Goal: Transaction & Acquisition: Book appointment/travel/reservation

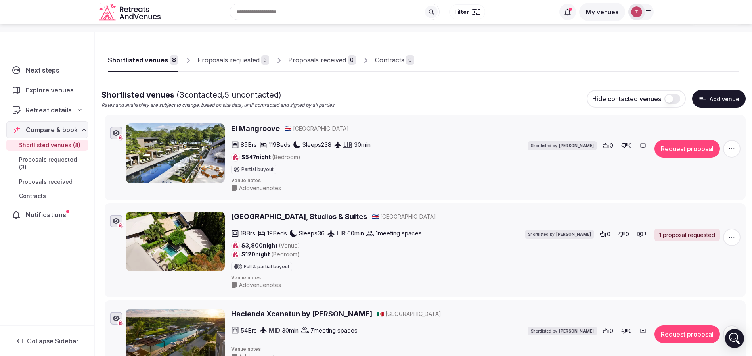
scroll to position [59, 0]
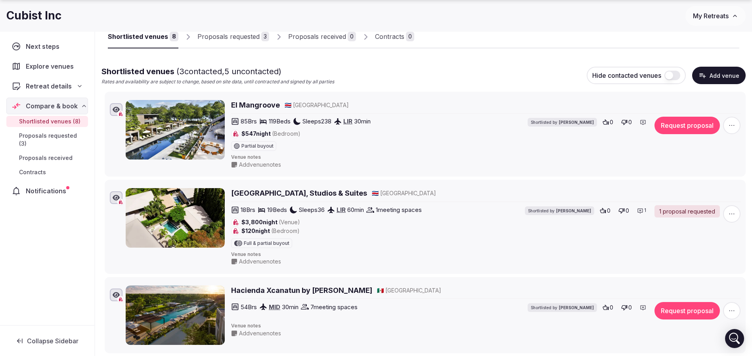
click at [19, 17] on h1 "Cubist Inc" at bounding box center [33, 15] width 55 height 15
copy h1 "Cubist"
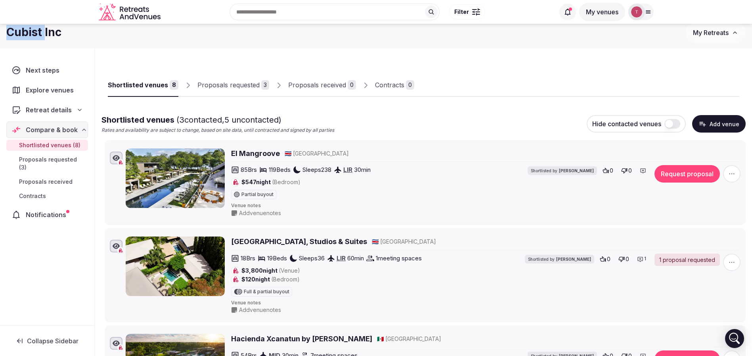
scroll to position [0, 0]
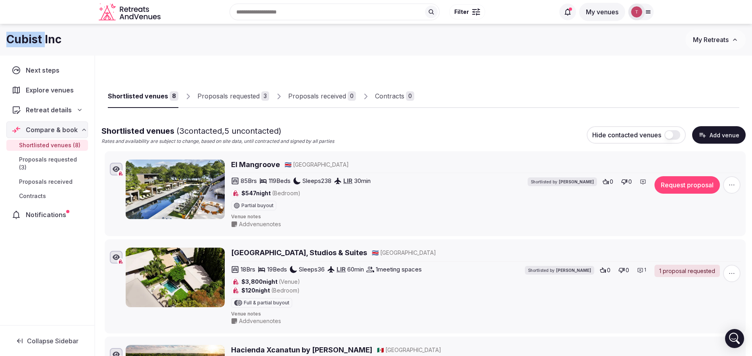
click at [514, 94] on div at bounding box center [576, 100] width 325 height 13
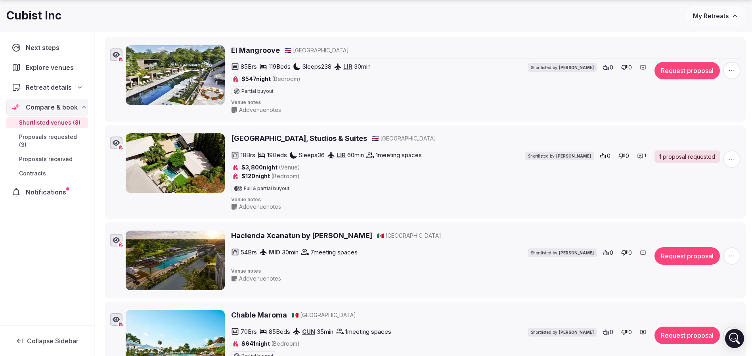
scroll to position [119, 0]
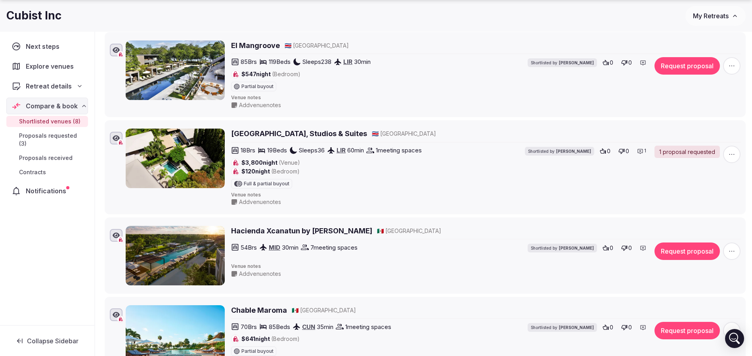
drag, startPoint x: 228, startPoint y: 134, endPoint x: 396, endPoint y: 136, distance: 168.5
click at [396, 136] on div "Tamarindo Bay Boutique Hotel, Studios & Suites 🇨🇷 Costa Rica 18 Brs 19 Beds Sle…" at bounding box center [433, 166] width 615 height 77
copy div "[GEOGRAPHIC_DATA], Studios & Suites"
click at [358, 194] on span "Venue notes" at bounding box center [485, 194] width 509 height 7
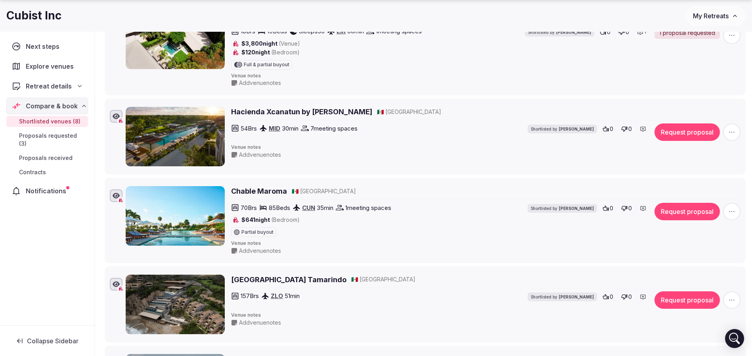
scroll to position [357, 0]
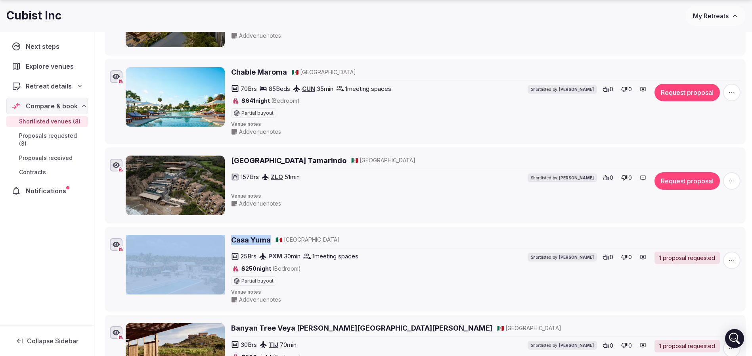
drag, startPoint x: 228, startPoint y: 241, endPoint x: 271, endPoint y: 239, distance: 43.3
click at [271, 239] on div "Casa Yuma 🇲🇽 Mexico 25 Brs PXM 30 min 1 meeting spaces $250 night (Bedroom) Par…" at bounding box center [433, 269] width 615 height 69
copy div "Casa Yuma"
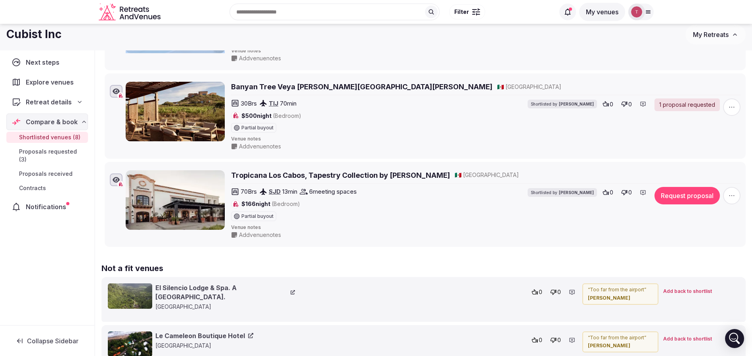
scroll to position [595, 0]
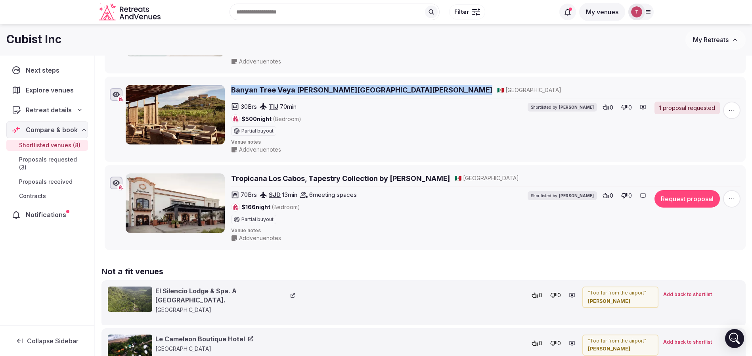
drag, startPoint x: 228, startPoint y: 91, endPoint x: 366, endPoint y: 92, distance: 137.9
click at [366, 92] on div "Banyan Tree Veya Valle de Guadalupe 🇲🇽 Mexico 30 Brs TIJ 70 min $500 night (Bed…" at bounding box center [433, 119] width 615 height 69
copy h2 "Banyan Tree Veya [PERSON_NAME][GEOGRAPHIC_DATA][PERSON_NAME]"
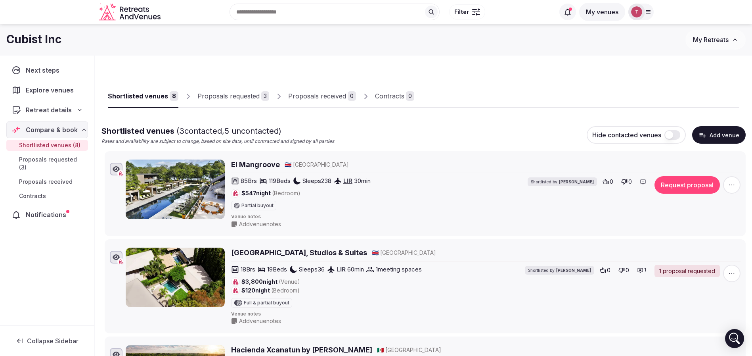
click at [461, 153] on li "El Mangroove 🇨🇷 [GEOGRAPHIC_DATA] 85 Brs 119 Beds Sleeps 238 LIR 30 min $547 ni…" at bounding box center [425, 193] width 641 height 85
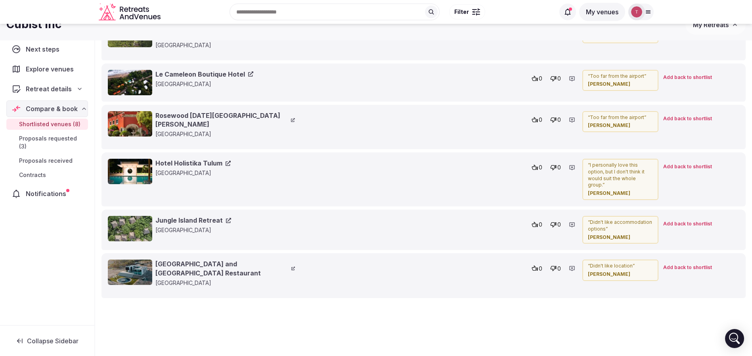
scroll to position [843, 0]
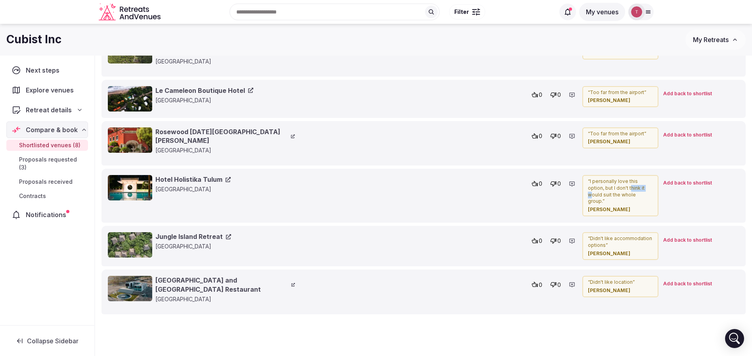
drag, startPoint x: 617, startPoint y: 179, endPoint x: 632, endPoint y: 179, distance: 14.7
click at [632, 179] on p "“ I personally love this option, but I don't think it would suit the whole grou…" at bounding box center [620, 191] width 65 height 27
drag, startPoint x: 590, startPoint y: 180, endPoint x: 648, endPoint y: 188, distance: 58.4
click at [648, 188] on p "“ I personally love this option, but I don't think it would suit the whole grou…" at bounding box center [620, 191] width 65 height 27
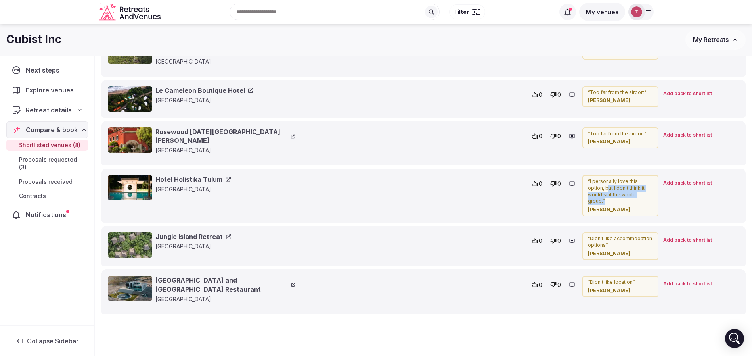
click at [648, 188] on p "“ I personally love this option, but I don't think it would suit the whole grou…" at bounding box center [620, 191] width 65 height 27
drag, startPoint x: 602, startPoint y: 224, endPoint x: 619, endPoint y: 224, distance: 16.6
click at [619, 235] on p "“ Didn't like accommodation options ”" at bounding box center [620, 241] width 65 height 13
drag, startPoint x: 590, startPoint y: 268, endPoint x: 629, endPoint y: 268, distance: 38.8
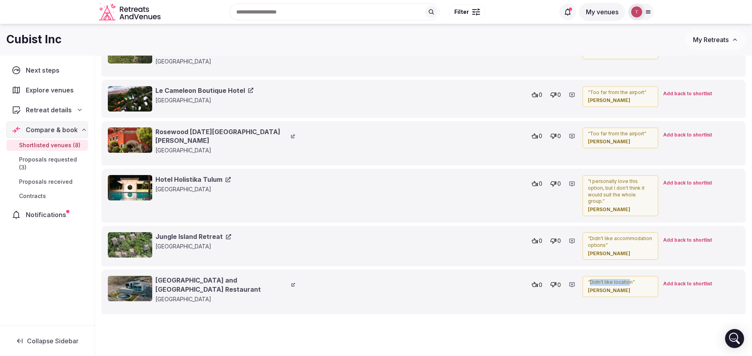
click at [629, 279] on p "“ Didn't like location ”" at bounding box center [620, 282] width 65 height 7
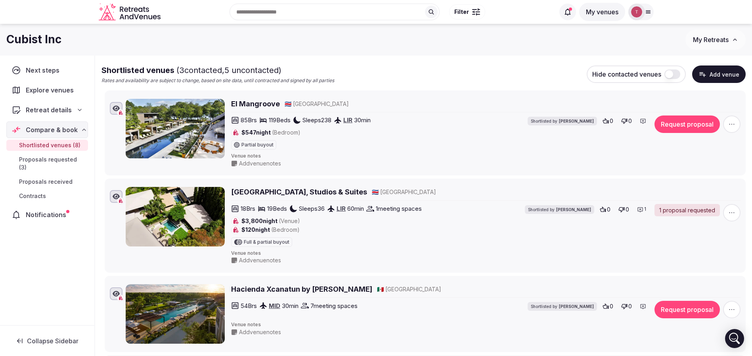
scroll to position [0, 0]
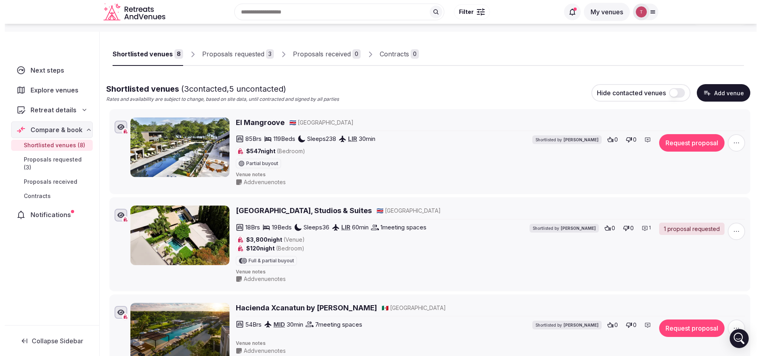
scroll to position [59, 0]
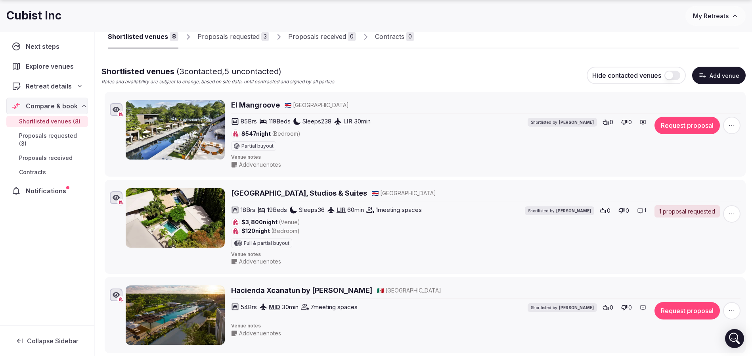
click at [704, 126] on button "Request proposal" at bounding box center [686, 125] width 65 height 17
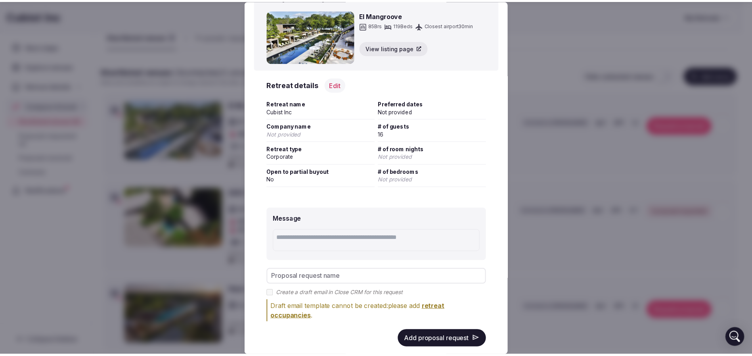
scroll to position [42, 0]
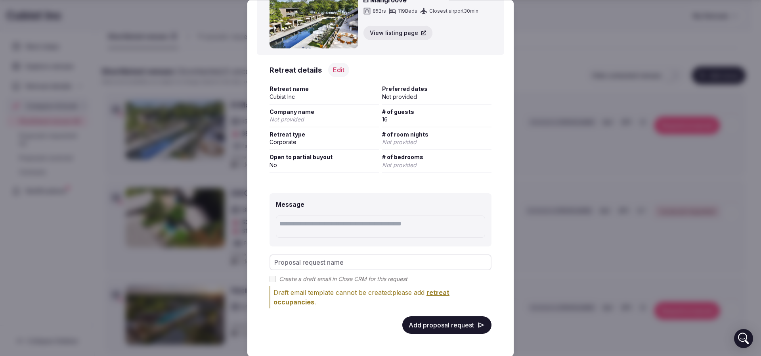
click at [451, 327] on button "Add proposal request" at bounding box center [446, 324] width 89 height 17
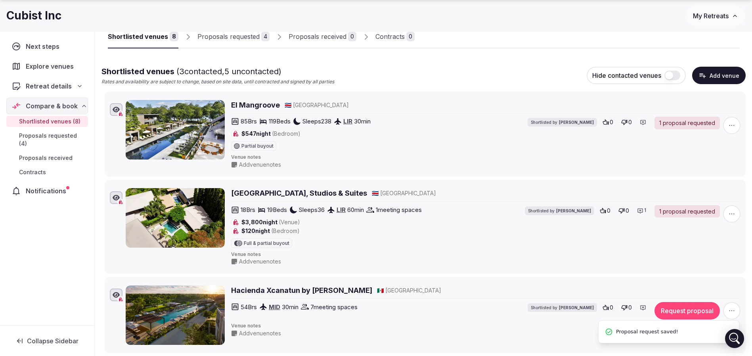
click at [703, 120] on div "1 proposal requested" at bounding box center [686, 123] width 65 height 13
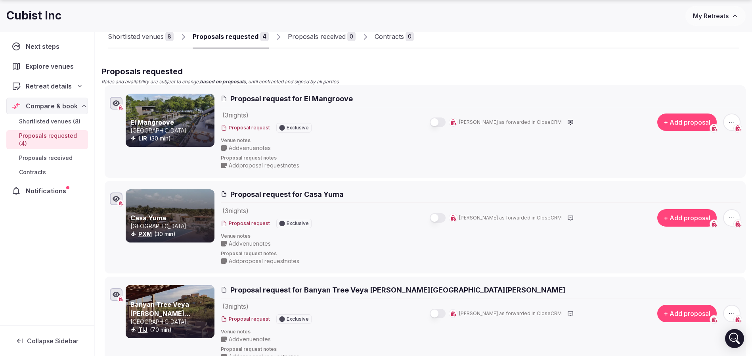
click at [143, 36] on div "Shortlisted venues" at bounding box center [136, 37] width 56 height 10
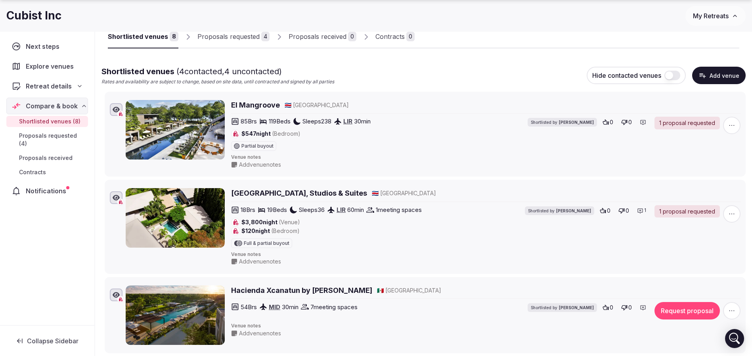
click at [729, 124] on icon "button" at bounding box center [732, 125] width 8 height 8
click at [590, 142] on div "Shortlisted by Thiago Martins" at bounding box center [562, 134] width 69 height 34
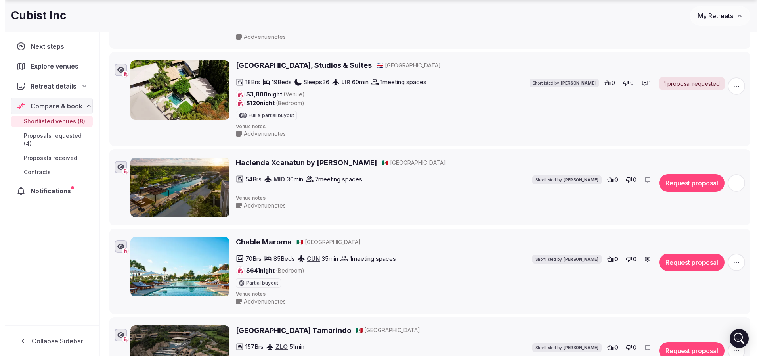
scroll to position [238, 0]
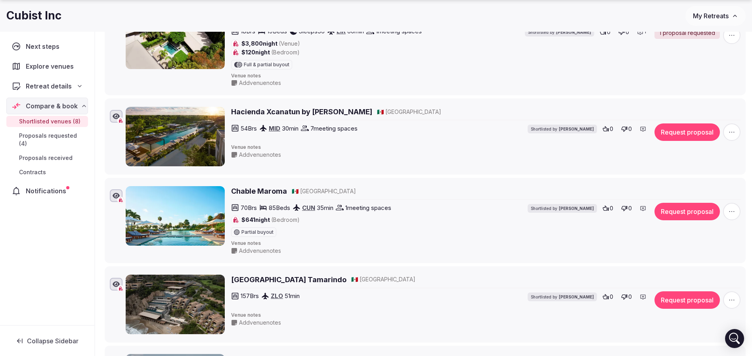
click at [676, 133] on button "Request proposal" at bounding box center [686, 131] width 65 height 17
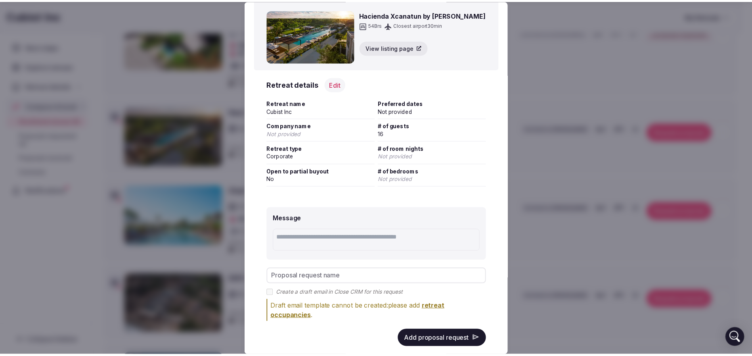
scroll to position [42, 0]
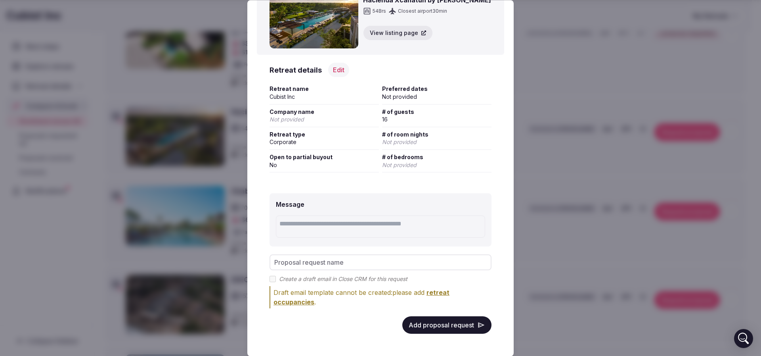
click at [595, 140] on div at bounding box center [380, 178] width 761 height 356
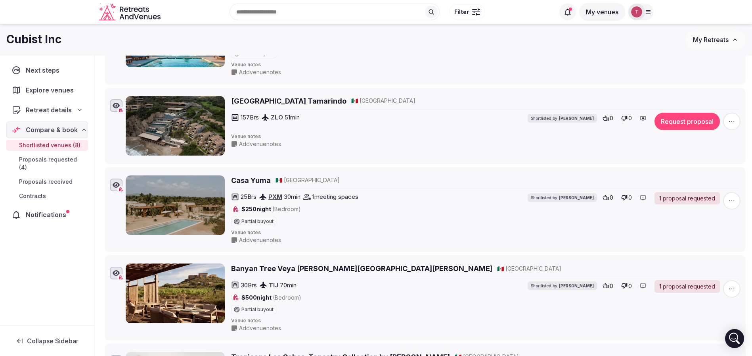
scroll to position [0, 0]
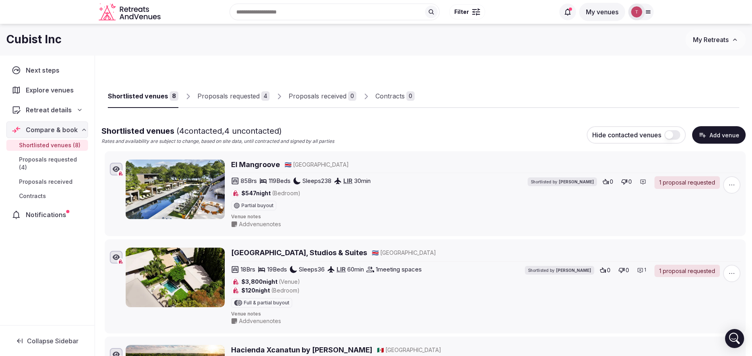
click at [733, 183] on icon "button" at bounding box center [732, 185] width 8 height 8
click at [681, 183] on div "1 proposal requested" at bounding box center [686, 182] width 65 height 13
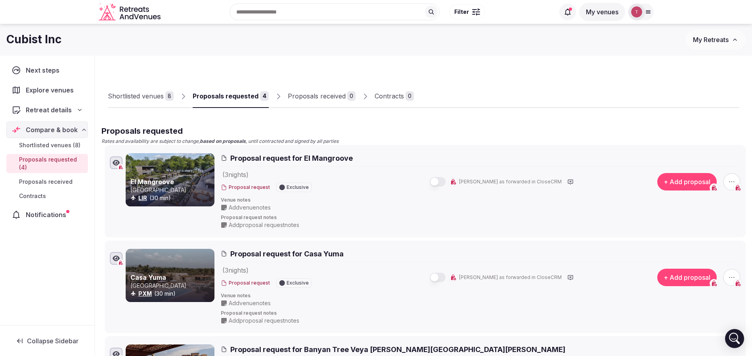
click at [151, 97] on div "Shortlisted venues" at bounding box center [136, 96] width 56 height 10
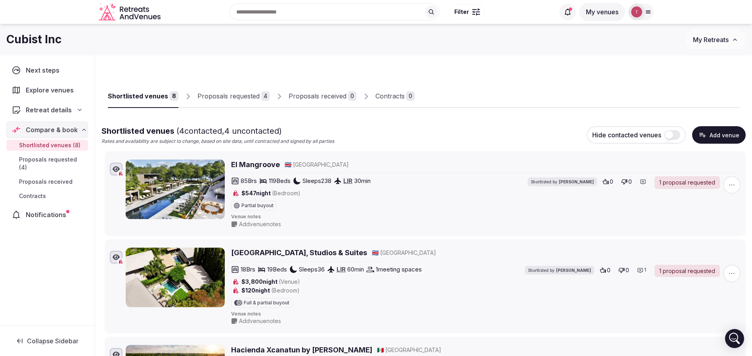
click at [731, 183] on icon "button" at bounding box center [732, 185] width 8 height 8
click at [731, 137] on icon at bounding box center [730, 136] width 6 height 6
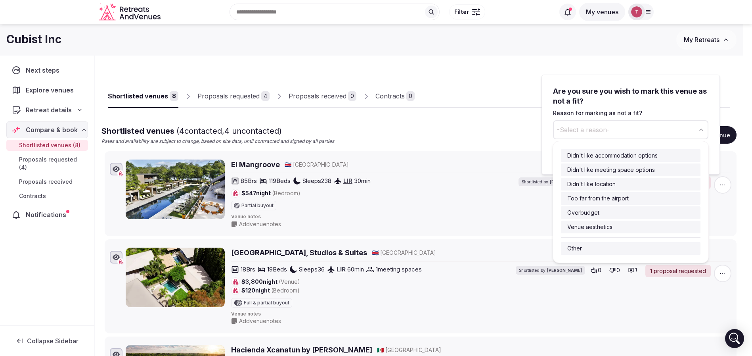
click at [605, 128] on span "-Select a reason-" at bounding box center [583, 129] width 53 height 9
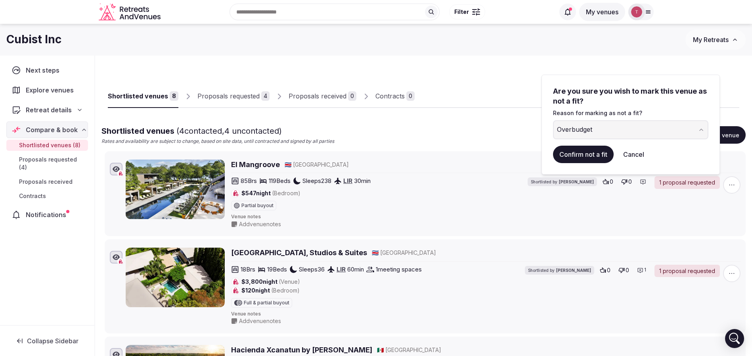
click at [577, 149] on button "Confirm not a fit" at bounding box center [583, 153] width 61 height 17
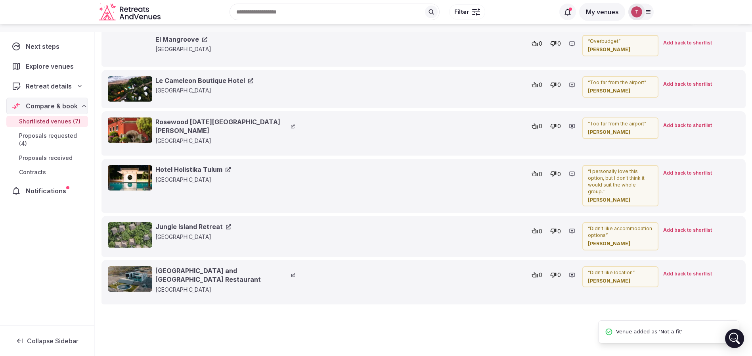
scroll to position [736, 0]
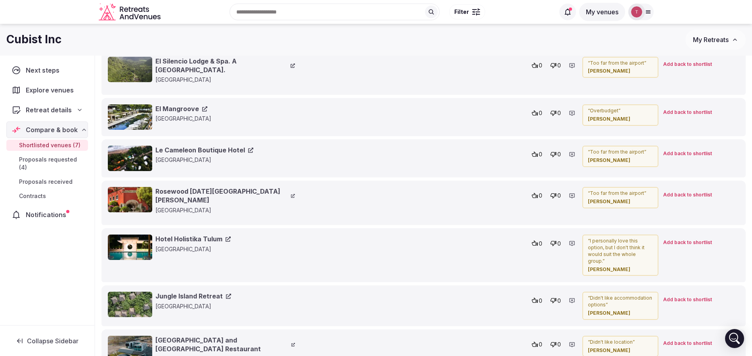
click at [688, 115] on span "Add back to shortlist" at bounding box center [687, 112] width 49 height 7
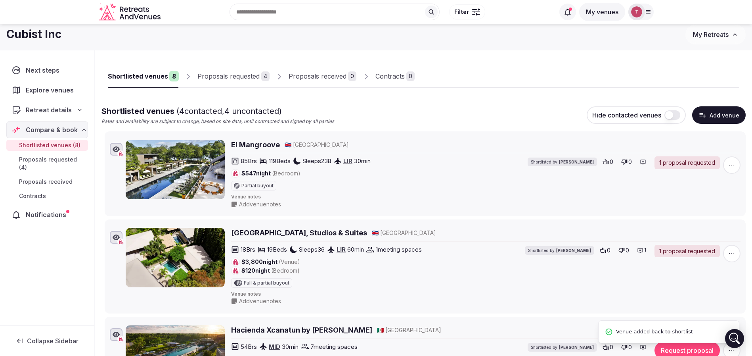
scroll to position [0, 0]
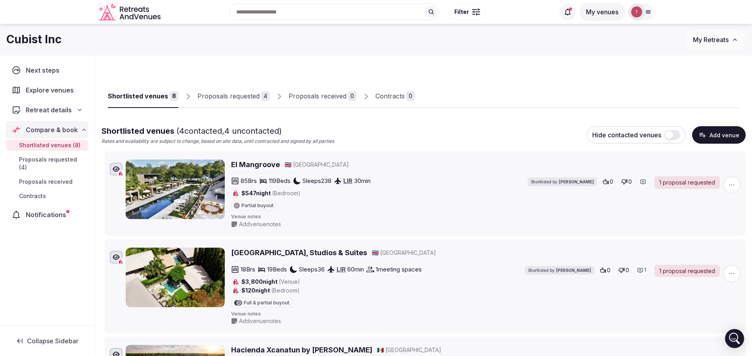
click at [322, 96] on div "Proposals received" at bounding box center [318, 96] width 58 height 10
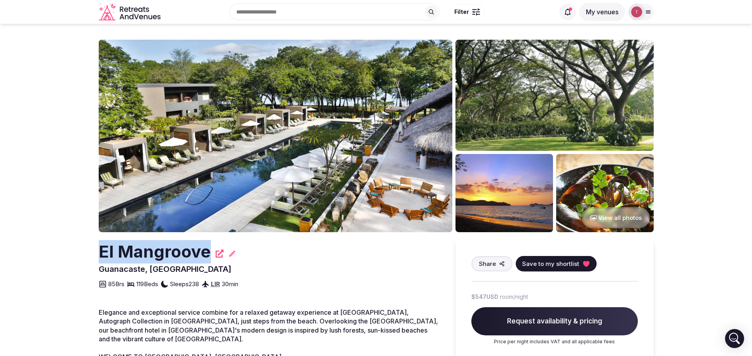
drag, startPoint x: 83, startPoint y: 238, endPoint x: 207, endPoint y: 245, distance: 123.9
copy h2 "El Mangroove"
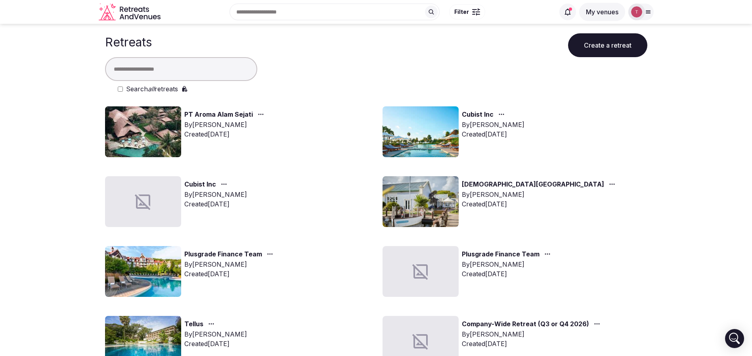
click at [183, 66] on input "text" at bounding box center [181, 69] width 152 height 24
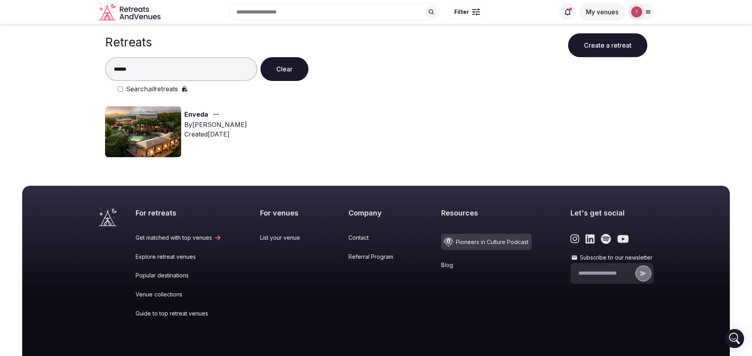
type input "******"
click at [158, 129] on img at bounding box center [143, 131] width 76 height 51
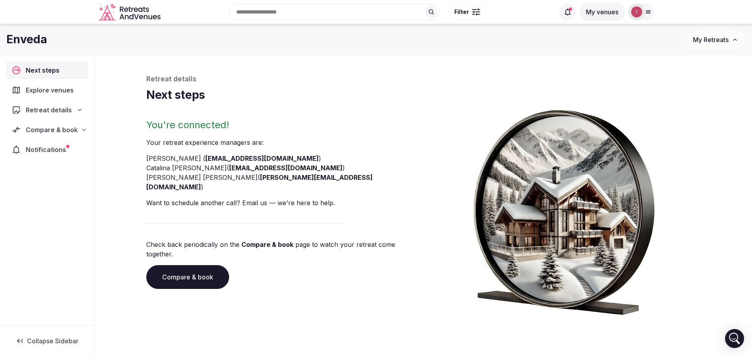
click at [189, 265] on link "Compare & book" at bounding box center [187, 277] width 83 height 24
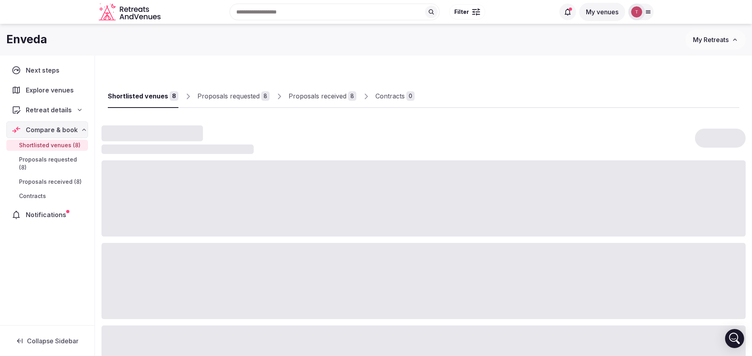
click at [332, 97] on div "Proposals received" at bounding box center [318, 96] width 58 height 10
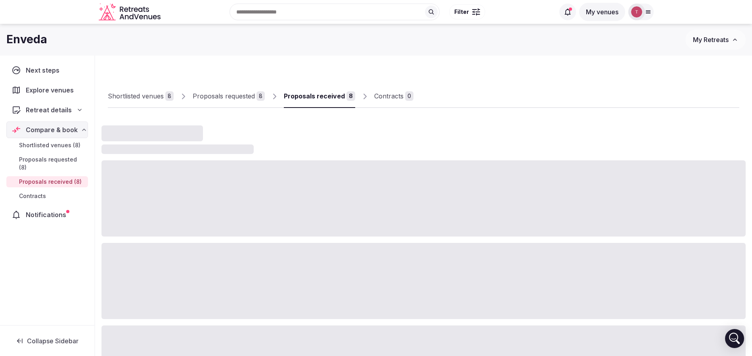
click at [332, 97] on div "Proposals received" at bounding box center [314, 96] width 61 height 10
click at [328, 95] on div "Proposals received" at bounding box center [314, 96] width 61 height 10
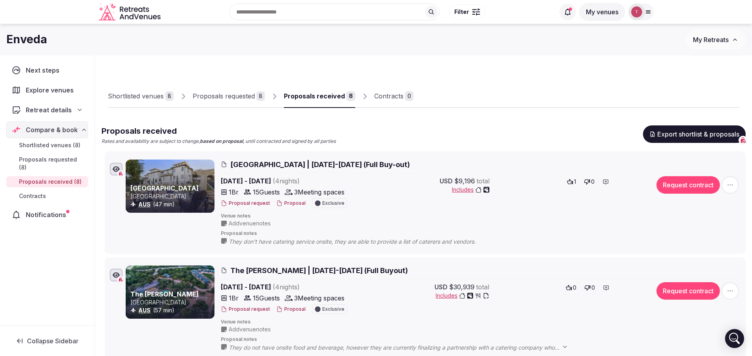
click at [293, 203] on button "Proposal" at bounding box center [290, 203] width 29 height 7
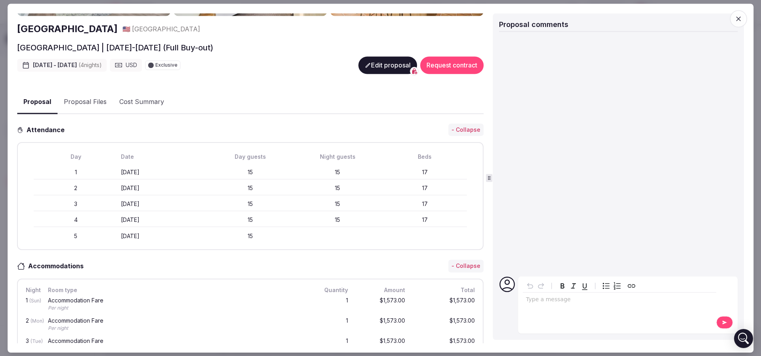
scroll to position [119, 0]
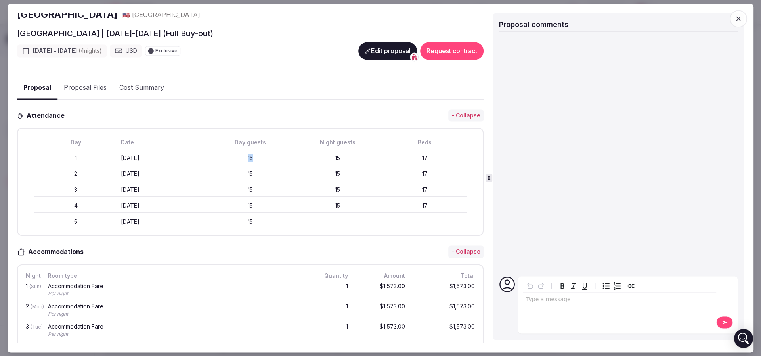
drag, startPoint x: 234, startPoint y: 151, endPoint x: 268, endPoint y: 153, distance: 33.8
click at [268, 153] on div "1 Sunday November 9th 15 15 17" at bounding box center [250, 158] width 433 height 14
click at [268, 154] on div "15" at bounding box center [250, 158] width 84 height 8
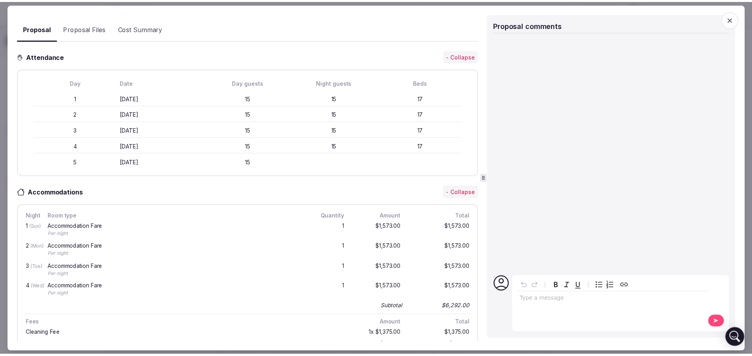
scroll to position [238, 0]
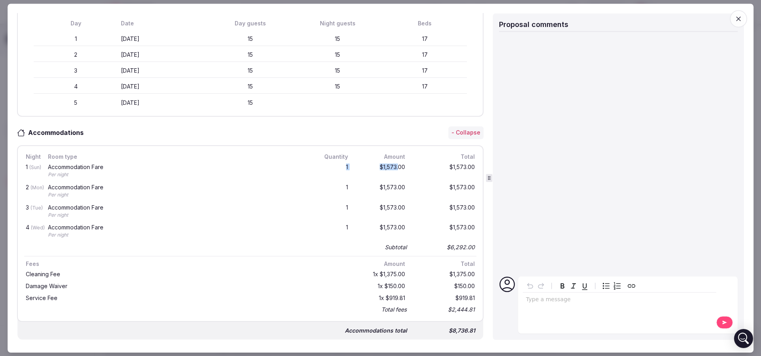
drag, startPoint x: 323, startPoint y: 169, endPoint x: 390, endPoint y: 168, distance: 66.2
click at [390, 168] on div "1 (Sun) Accommodation Fare Per night 1 $1,573.00 $1,573.00" at bounding box center [250, 171] width 452 height 20
click at [390, 168] on div "$1,573.00" at bounding box center [381, 171] width 51 height 17
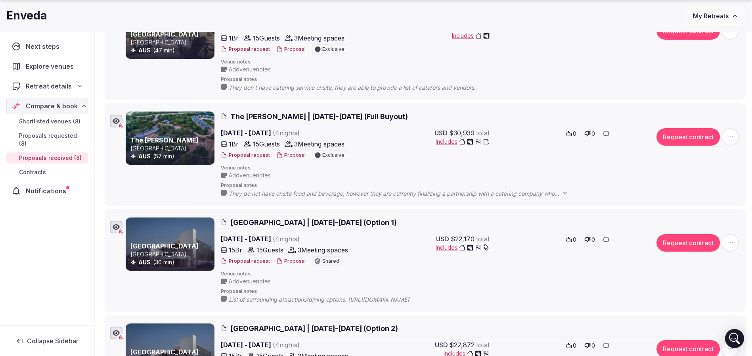
scroll to position [178, 0]
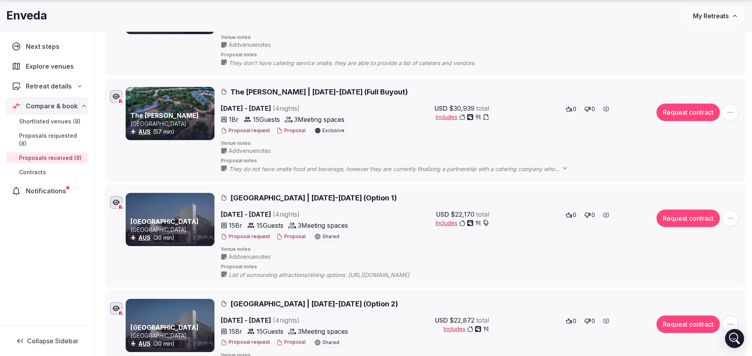
click at [289, 240] on div "Proposal request Proposal Shared" at bounding box center [291, 236] width 140 height 10
click at [296, 237] on button "Proposal" at bounding box center [290, 236] width 29 height 7
click at [294, 236] on button "Proposal" at bounding box center [290, 236] width 29 height 7
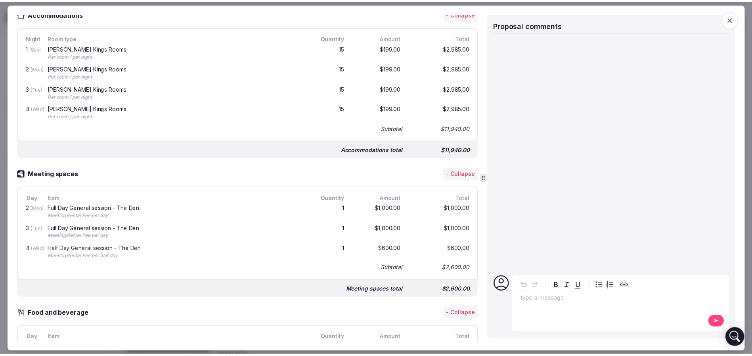
scroll to position [238, 0]
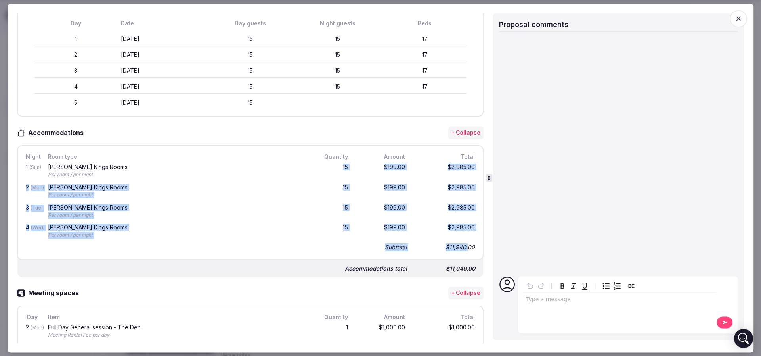
drag, startPoint x: 332, startPoint y: 168, endPoint x: 460, endPoint y: 241, distance: 147.2
click at [460, 241] on div "1 (Sun) Waller Kings Rooms Per room / per night 15 $199.00 $2,985.00 2 (Mon) Wa…" at bounding box center [250, 207] width 452 height 92
click at [460, 242] on div "$11,940.00" at bounding box center [444, 247] width 63 height 11
drag, startPoint x: 467, startPoint y: 244, endPoint x: 38, endPoint y: 170, distance: 435.7
click at [38, 170] on div "Night Room type Quantity Amount Total 1 (Sun) Waller Kings Rooms Per room / per…" at bounding box center [250, 202] width 467 height 115
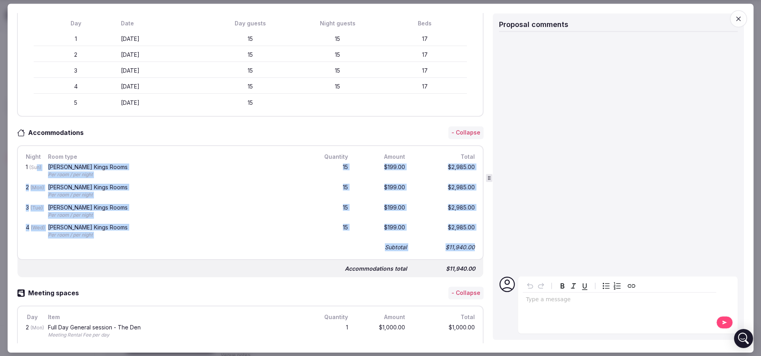
click at [69, 167] on div "Waller Kings Rooms" at bounding box center [176, 167] width 256 height 6
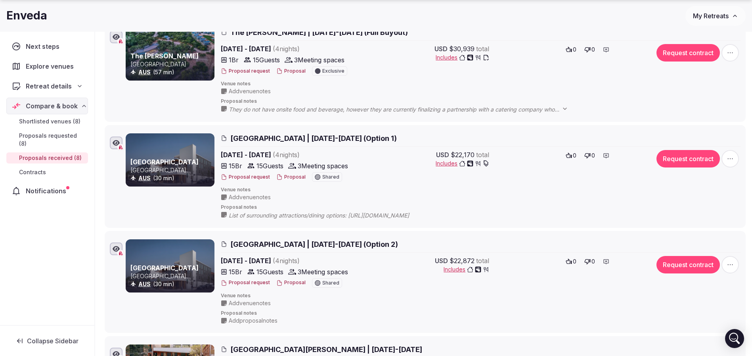
click at [287, 178] on button "Proposal" at bounding box center [290, 177] width 29 height 7
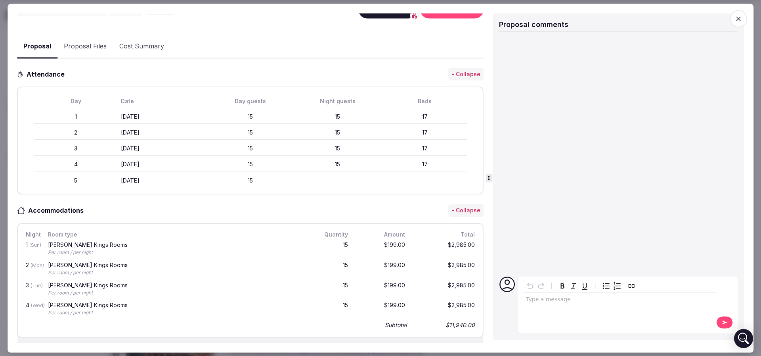
scroll to position [178, 0]
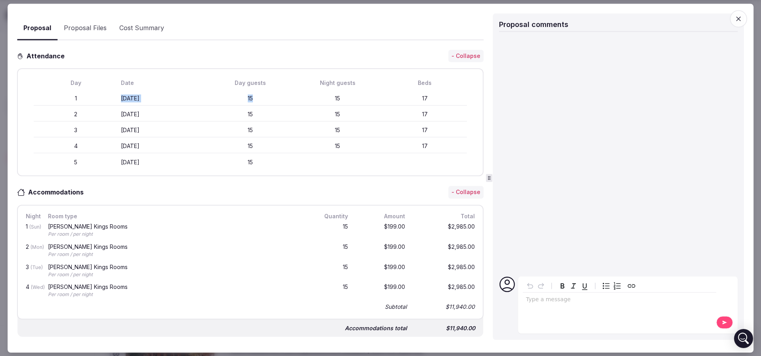
drag, startPoint x: 118, startPoint y: 98, endPoint x: 272, endPoint y: 99, distance: 153.4
click at [272, 99] on div "1 Sunday November 23rd 15 15 17" at bounding box center [250, 99] width 433 height 14
click at [272, 99] on div "15" at bounding box center [250, 99] width 84 height 8
drag, startPoint x: 302, startPoint y: 96, endPoint x: 450, endPoint y: 96, distance: 148.2
click at [450, 96] on div "1 Sunday November 23rd 15 15 17" at bounding box center [250, 99] width 433 height 14
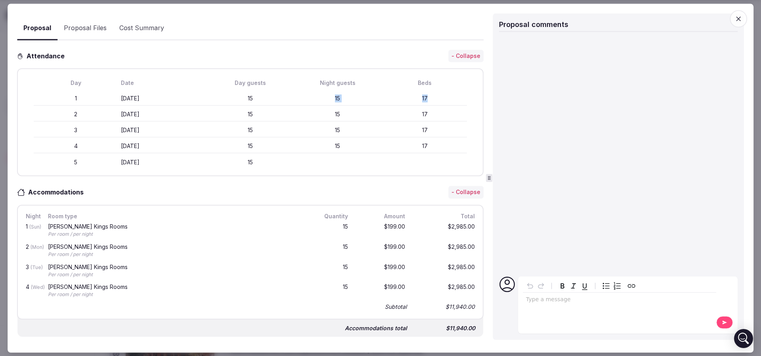
drag, startPoint x: 321, startPoint y: 96, endPoint x: 311, endPoint y: 96, distance: 10.7
click at [321, 96] on div "15" at bounding box center [338, 99] width 84 height 8
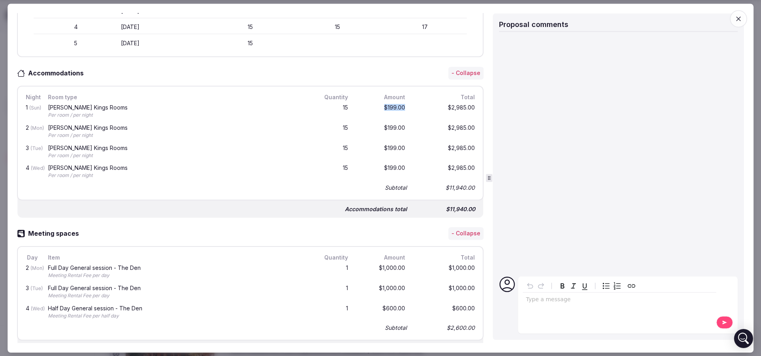
drag, startPoint x: 367, startPoint y: 106, endPoint x: 399, endPoint y: 106, distance: 32.1
click at [399, 106] on div "1 (Sun) Waller Kings Rooms Per room / per night 15 $199.00 $2,985.00" at bounding box center [250, 111] width 452 height 20
drag, startPoint x: 318, startPoint y: 107, endPoint x: 355, endPoint y: 106, distance: 36.5
click at [355, 106] on div "1 (Sun) Waller Kings Rooms Per room / per night 15 $199.00 $2,985.00" at bounding box center [250, 111] width 452 height 20
click at [356, 106] on div "$199.00" at bounding box center [381, 111] width 51 height 17
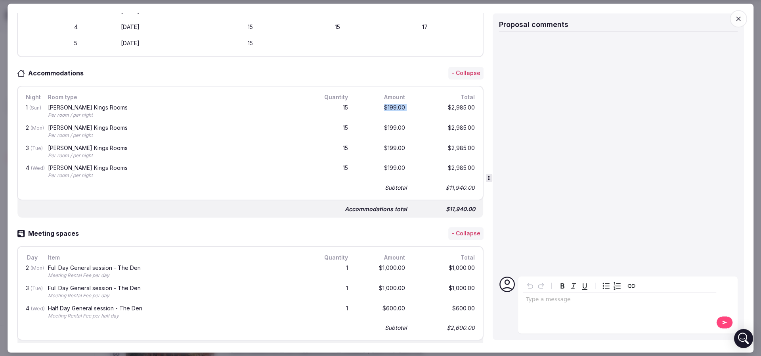
drag, startPoint x: 374, startPoint y: 105, endPoint x: 417, endPoint y: 105, distance: 42.8
click at [417, 105] on div "1 (Sun) Waller Kings Rooms Per room / per night 15 $199.00 $2,985.00" at bounding box center [250, 111] width 452 height 20
click at [369, 107] on div "$199.00" at bounding box center [381, 111] width 51 height 17
drag, startPoint x: 371, startPoint y: 104, endPoint x: 419, endPoint y: 105, distance: 47.2
click at [419, 105] on div "1 (Sun) Waller Kings Rooms Per room / per night 15 $199.00 $2,985.00" at bounding box center [250, 111] width 452 height 20
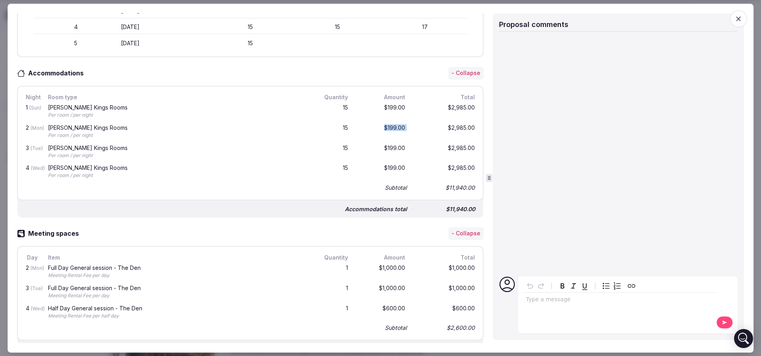
drag, startPoint x: 372, startPoint y: 127, endPoint x: 416, endPoint y: 127, distance: 44.0
click at [416, 127] on div "2 (Mon) Waller Kings Rooms Per room / per night 15 $199.00 $2,985.00" at bounding box center [250, 132] width 452 height 20
click at [416, 127] on div "$2,985.00" at bounding box center [444, 131] width 63 height 17
drag, startPoint x: 365, startPoint y: 106, endPoint x: 406, endPoint y: 121, distance: 43.3
click at [406, 121] on div "1 (Sun) Waller Kings Rooms Per room / per night 15 $199.00 $2,985.00 2 (Mon) Wa…" at bounding box center [250, 147] width 452 height 92
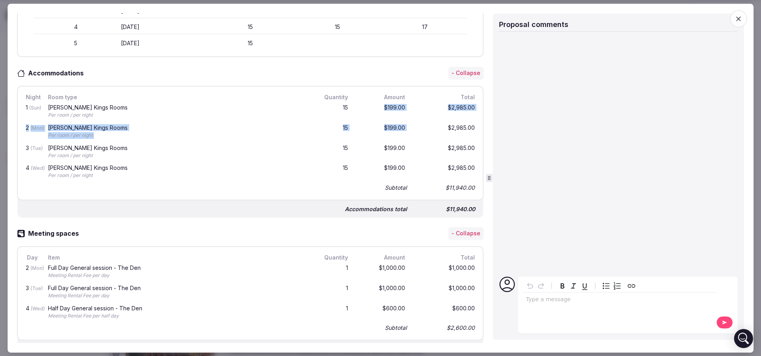
click at [413, 123] on div "$2,985.00" at bounding box center [444, 131] width 63 height 17
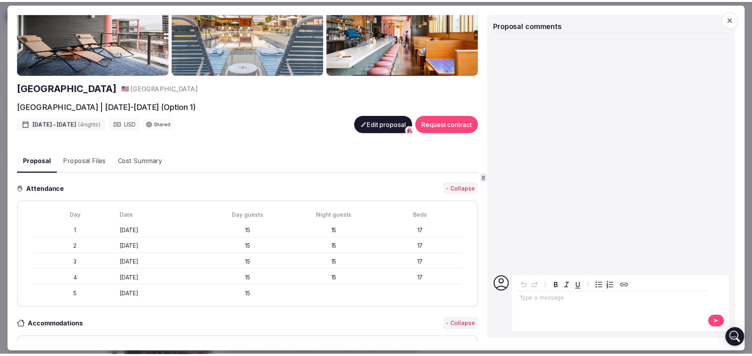
scroll to position [0, 0]
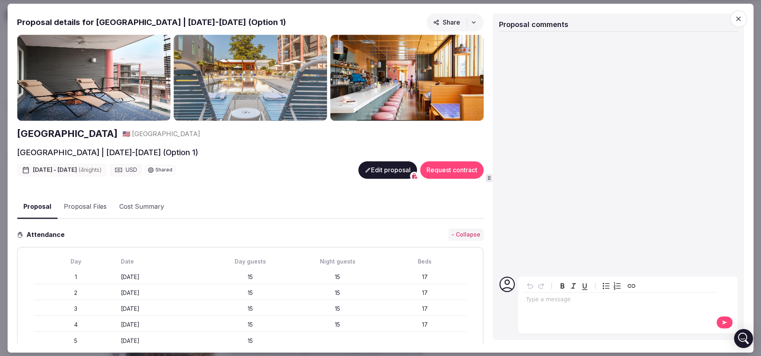
click at [744, 20] on span "button" at bounding box center [738, 18] width 17 height 17
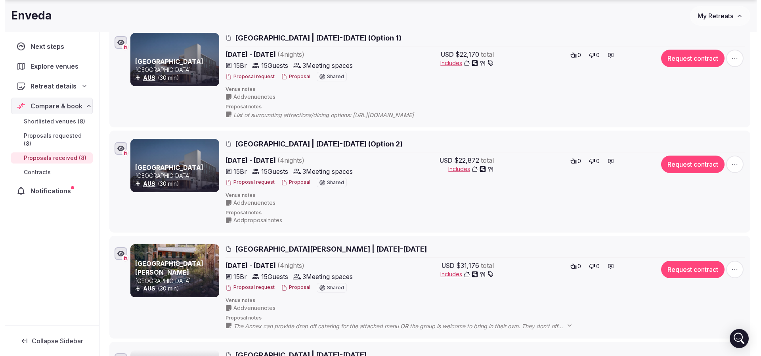
scroll to position [357, 0]
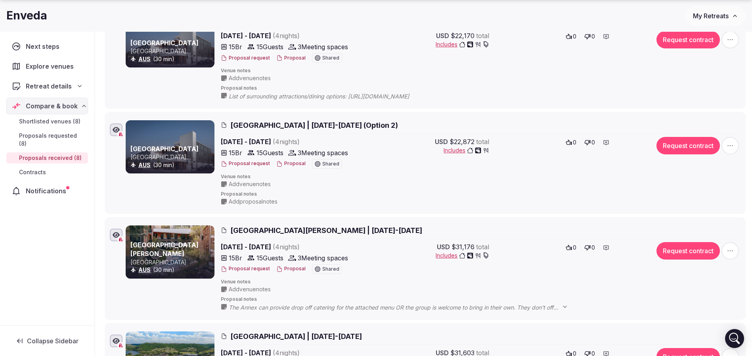
click at [299, 160] on button "Proposal" at bounding box center [290, 163] width 29 height 7
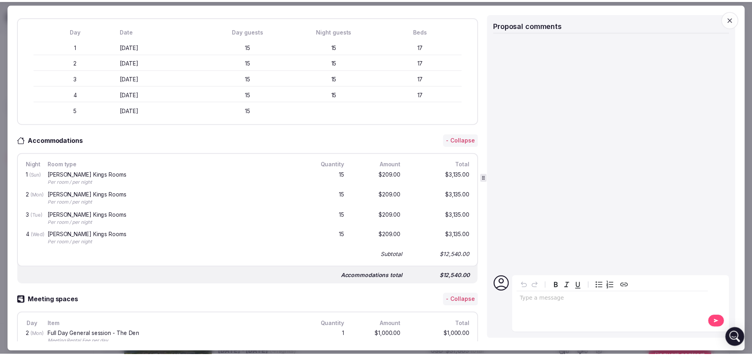
scroll to position [238, 0]
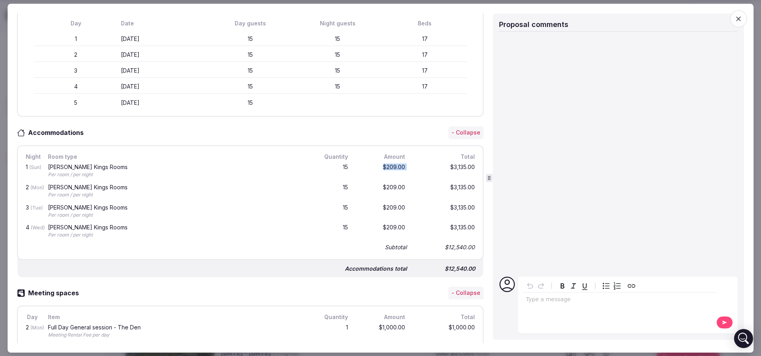
drag, startPoint x: 370, startPoint y: 165, endPoint x: 417, endPoint y: 166, distance: 47.2
click at [417, 166] on div "1 (Sun) Waller Kings Rooms Per room / per night 15 $209.00 $3,135.00" at bounding box center [250, 171] width 452 height 20
click at [417, 166] on div "$3,135.00" at bounding box center [444, 171] width 63 height 17
click at [413, 185] on div "2 (Mon) Waller Kings Rooms Per room / per night 15 $209.00 $3,135.00" at bounding box center [250, 191] width 452 height 20
drag, startPoint x: 369, startPoint y: 205, endPoint x: 422, endPoint y: 205, distance: 52.7
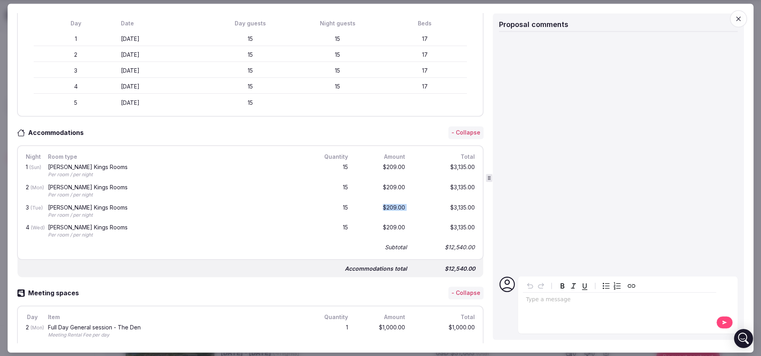
click at [422, 205] on div "3 (Tue) Waller Kings Rooms Per room / per night 15 $209.00 $3,135.00" at bounding box center [250, 211] width 452 height 20
click at [738, 25] on span "button" at bounding box center [738, 18] width 17 height 17
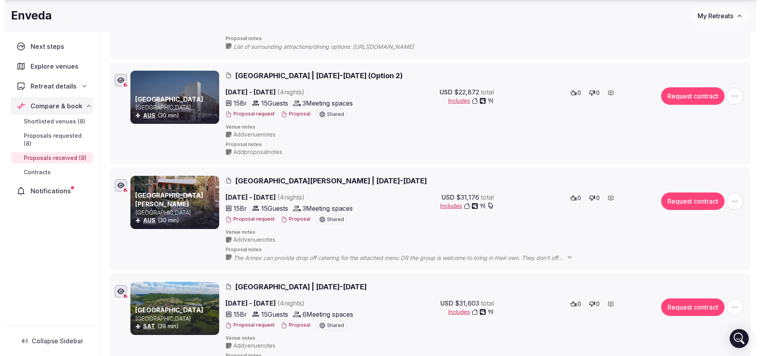
scroll to position [476, 0]
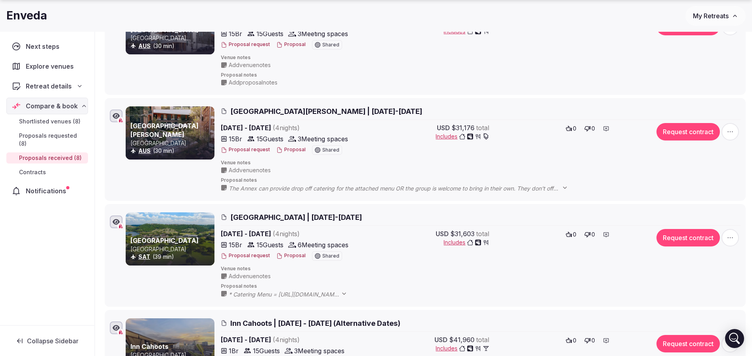
click at [292, 256] on button "Proposal" at bounding box center [290, 255] width 29 height 7
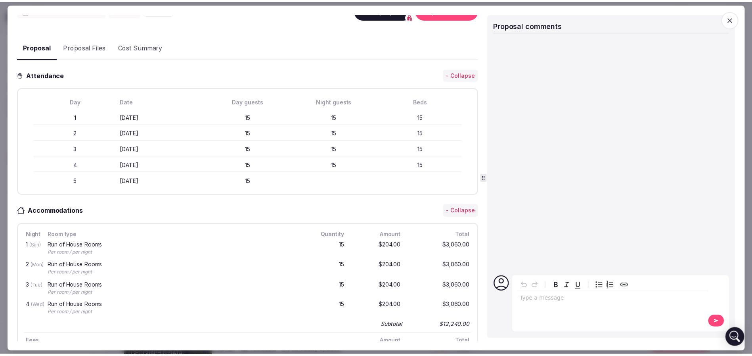
scroll to position [178, 0]
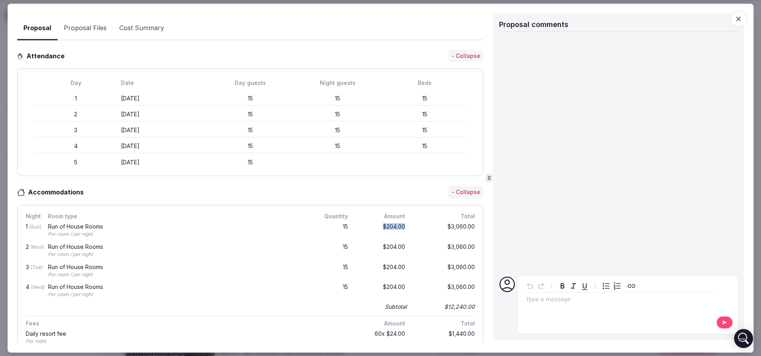
drag, startPoint x: 382, startPoint y: 222, endPoint x: 392, endPoint y: 227, distance: 11.4
click at [395, 224] on div "$204.00" at bounding box center [381, 230] width 51 height 17
drag, startPoint x: 372, startPoint y: 247, endPoint x: 442, endPoint y: 247, distance: 70.2
click at [442, 247] on div "2 (Mon) Run of House Rooms Per room / per night 15 $204.00 $3,060.00" at bounding box center [250, 251] width 452 height 20
drag, startPoint x: 350, startPoint y: 275, endPoint x: 391, endPoint y: 277, distance: 40.5
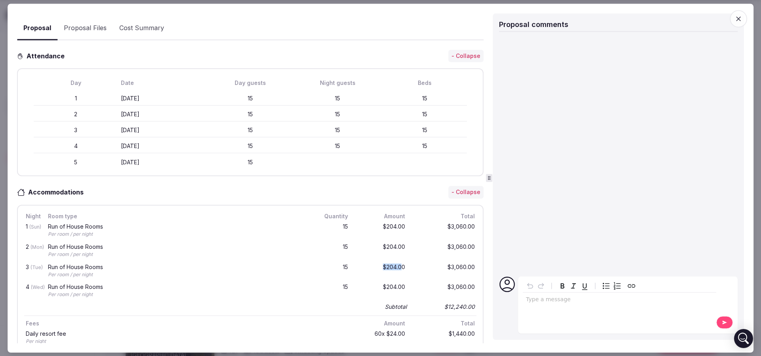
click at [391, 277] on div "3 (Tue) Run of House Rooms Per room / per night 15 $204.00 $3,060.00" at bounding box center [250, 271] width 452 height 20
click at [738, 19] on icon "button" at bounding box center [738, 18] width 5 height 5
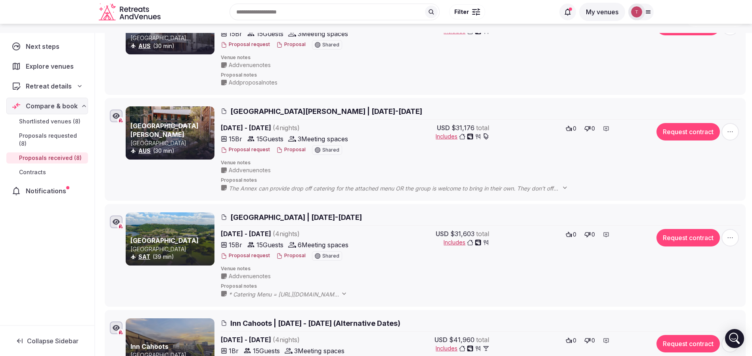
scroll to position [0, 0]
